Goal: Transaction & Acquisition: Purchase product/service

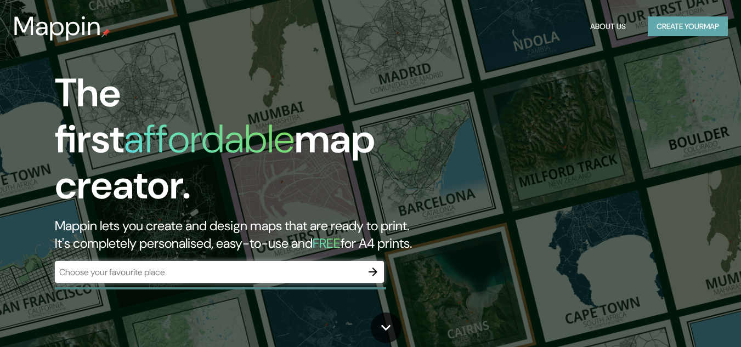
click at [674, 24] on button "Create your map" at bounding box center [688, 26] width 80 height 20
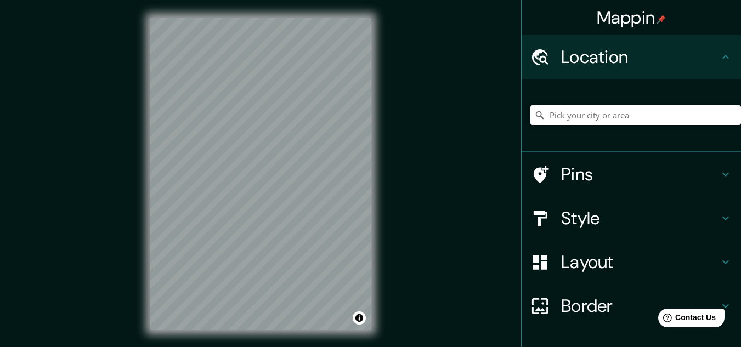
click at [580, 114] on input "Pick your city or area" at bounding box center [636, 115] width 211 height 20
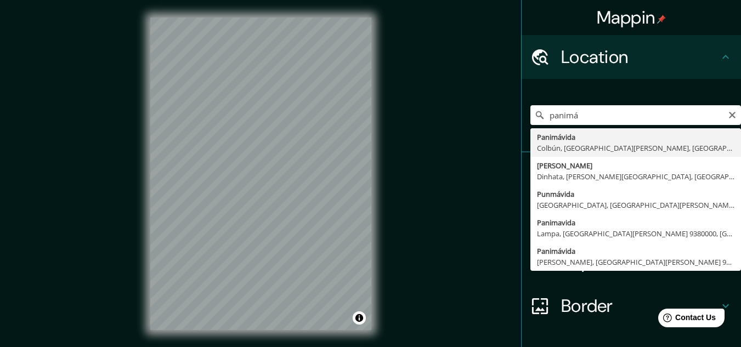
type input "Panimávida, [GEOGRAPHIC_DATA], [GEOGRAPHIC_DATA][PERSON_NAME], [GEOGRAPHIC_DATA]"
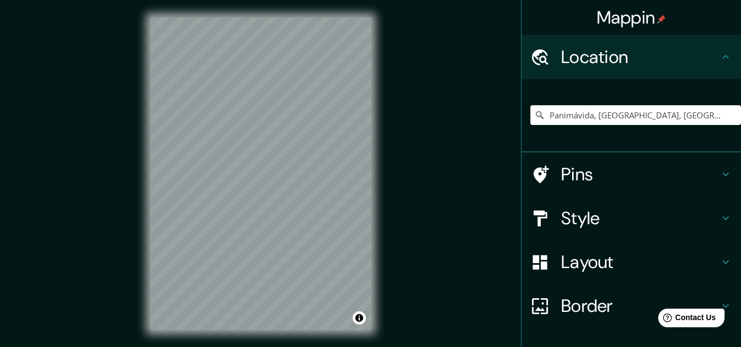
click at [579, 299] on h4 "Border" at bounding box center [640, 306] width 158 height 22
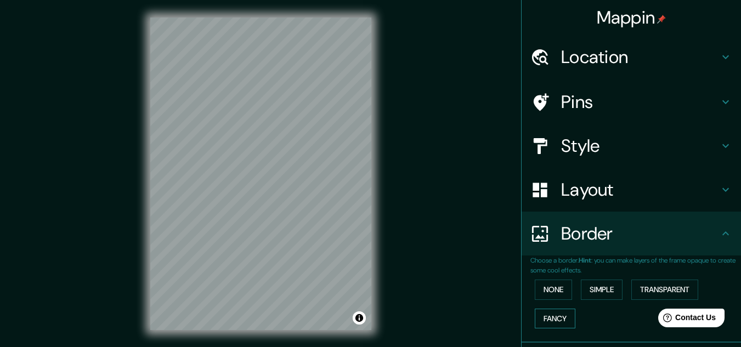
click at [554, 322] on button "Fancy" at bounding box center [555, 319] width 41 height 20
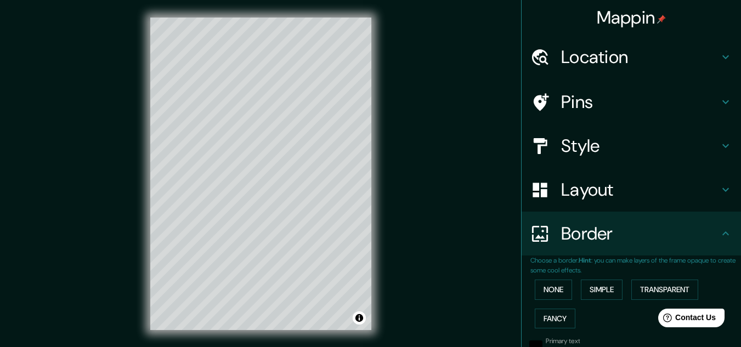
click at [550, 301] on div "None Simple Transparent Fancy" at bounding box center [636, 304] width 211 height 58
click at [596, 286] on button "Simple" at bounding box center [602, 290] width 42 height 20
click at [548, 296] on button "None" at bounding box center [553, 290] width 37 height 20
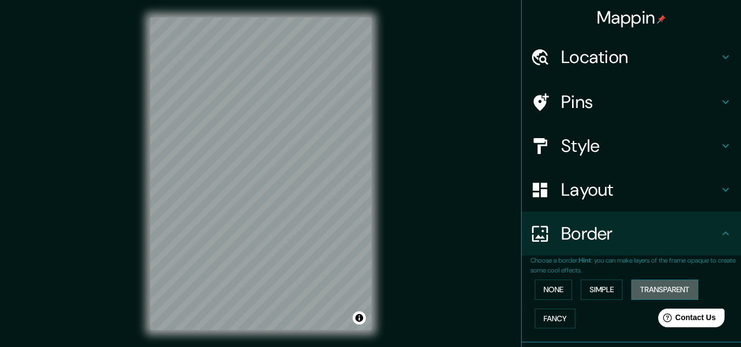
click at [656, 295] on button "Transparent" at bounding box center [665, 290] width 67 height 20
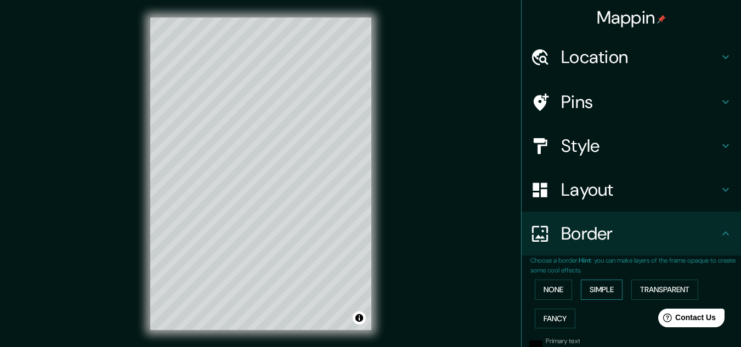
click at [587, 295] on button "Simple" at bounding box center [602, 290] width 42 height 20
click at [648, 297] on button "Transparent" at bounding box center [665, 290] width 67 height 20
click at [611, 64] on h4 "Location" at bounding box center [640, 57] width 158 height 22
type input "193"
type input "32"
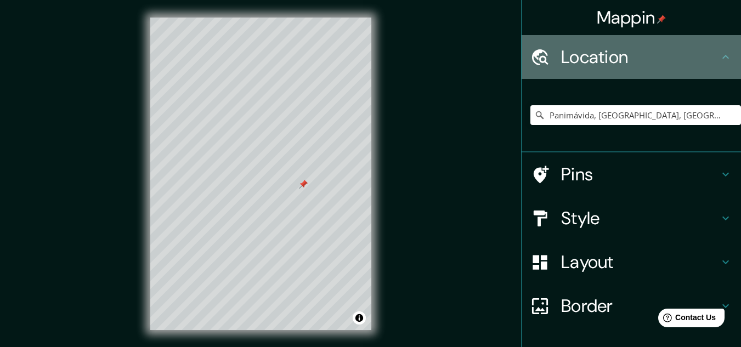
click at [611, 64] on h4 "Location" at bounding box center [640, 57] width 158 height 22
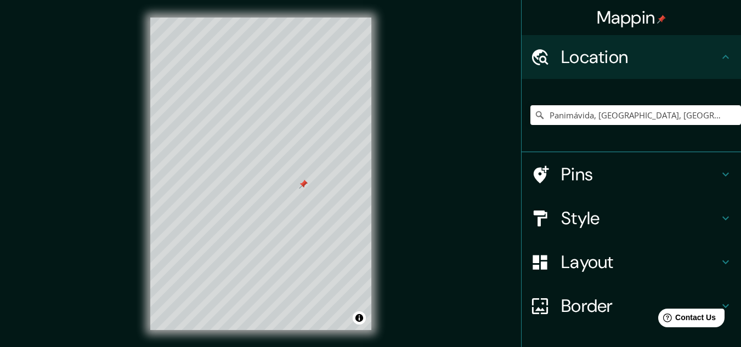
click at [567, 176] on h4 "Pins" at bounding box center [640, 175] width 158 height 22
type input "193"
type input "32"
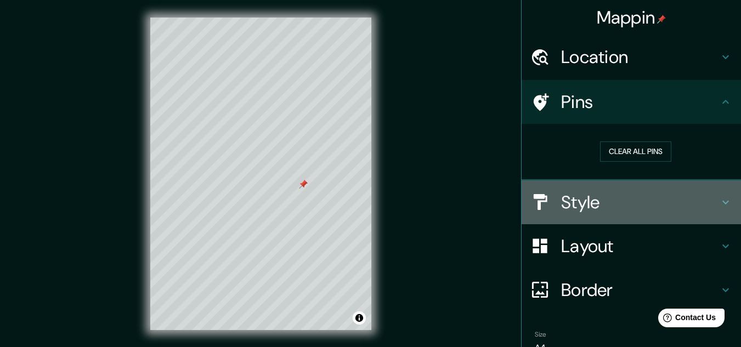
click at [606, 199] on h4 "Style" at bounding box center [640, 203] width 158 height 22
type input "193"
type input "32"
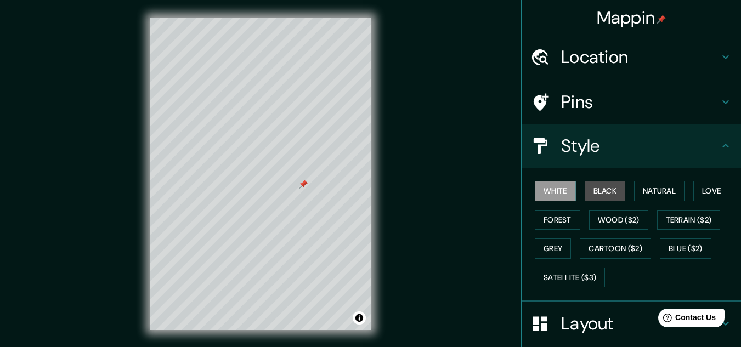
click at [599, 189] on button "Black" at bounding box center [605, 191] width 41 height 20
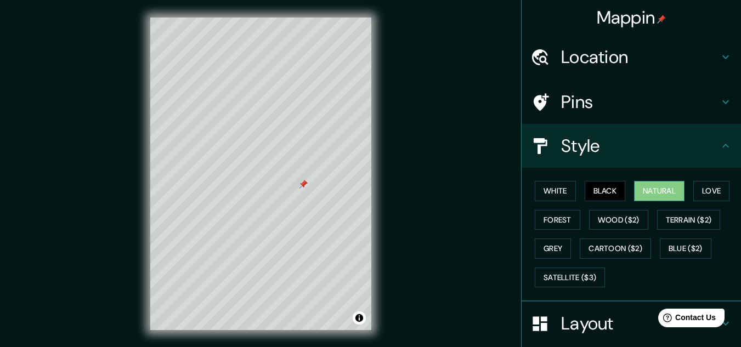
click at [641, 187] on button "Natural" at bounding box center [659, 191] width 50 height 20
click at [621, 246] on button "Cartoon ($2)" at bounding box center [615, 249] width 71 height 20
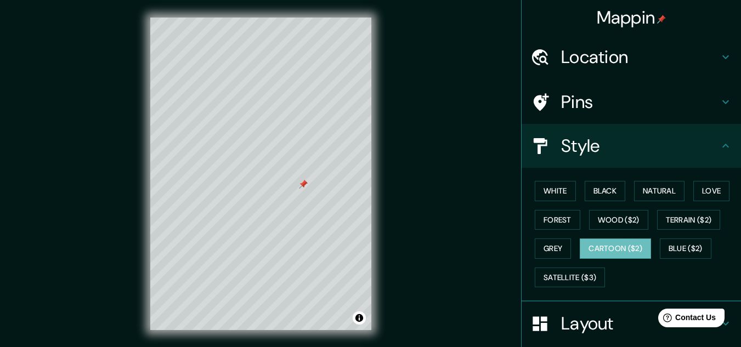
click at [672, 233] on div "White Black Natural Love Forest Wood ($2) Terrain ($2) Grey Cartoon ($2) Blue (…" at bounding box center [636, 234] width 211 height 115
click at [673, 223] on button "Terrain ($2)" at bounding box center [689, 220] width 64 height 20
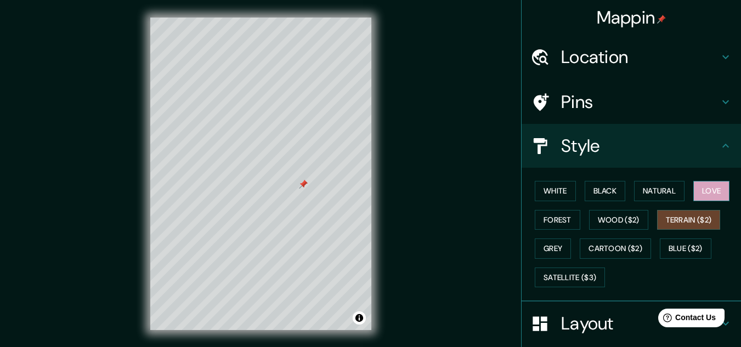
click at [707, 194] on button "Love" at bounding box center [712, 191] width 36 height 20
click at [663, 194] on button "Natural" at bounding box center [659, 191] width 50 height 20
